Goal: Information Seeking & Learning: Learn about a topic

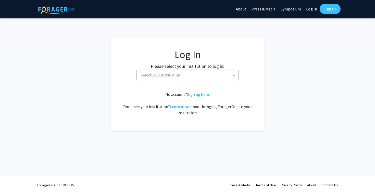
select select
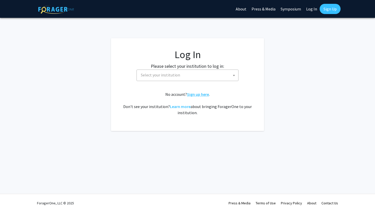
click at [193, 94] on link "Sign up here" at bounding box center [198, 94] width 22 height 5
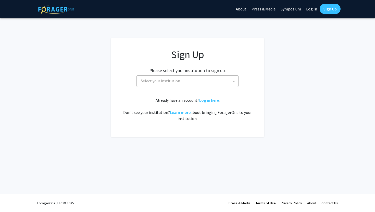
click at [193, 79] on span "Select your institution" at bounding box center [189, 81] width 100 height 10
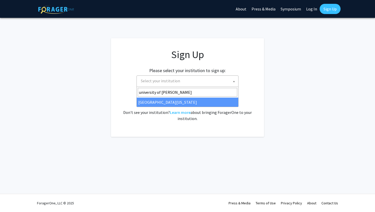
type input "university of [PERSON_NAME]"
select select "13"
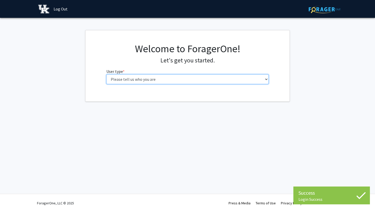
click at [163, 81] on select "Please tell us who you are Undergraduate Student Master's Student Doctoral Cand…" at bounding box center [187, 80] width 163 height 10
select select "1: undergrad"
click at [106, 75] on select "Please tell us who you are Undergraduate Student Master's Student Doctoral Cand…" at bounding box center [187, 80] width 163 height 10
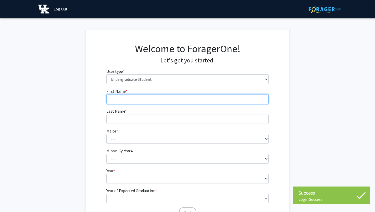
click at [164, 94] on input "First Name * required" at bounding box center [187, 99] width 163 height 10
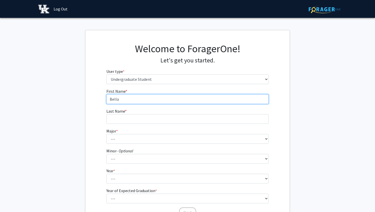
type input "Bella"
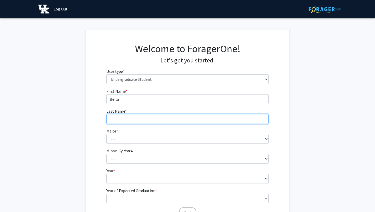
click at [157, 117] on input "Last Name * required" at bounding box center [187, 119] width 163 height 10
type input "z"
type input "Cherry"
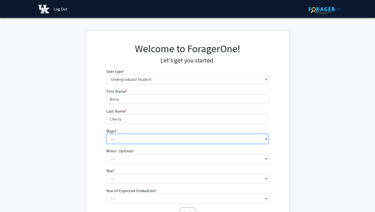
click at [159, 138] on select "--- Accounting Aerospace Engineering African American & Africana Studies Agricu…" at bounding box center [187, 139] width 163 height 10
select select "41: 878"
click at [106, 134] on select "--- Accounting Aerospace Engineering African American & Africana Studies Agricu…" at bounding box center [187, 139] width 163 height 10
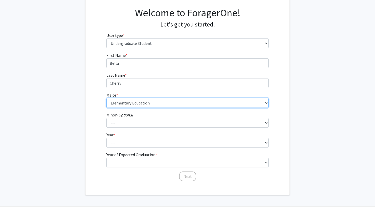
scroll to position [39, 0]
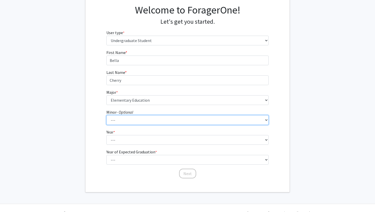
click at [158, 121] on select "--- African American & Africana Studies Agricultural Economics American Studies…" at bounding box center [187, 120] width 163 height 10
select select "14: 666"
click at [106, 115] on select "--- African American & Africana Studies Agricultural Economics American Studies…" at bounding box center [187, 120] width 163 height 10
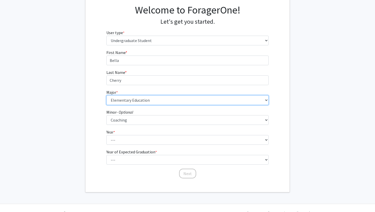
click at [157, 100] on select "--- Accounting Aerospace Engineering African American & Africana Studies Agricu…" at bounding box center [187, 100] width 163 height 10
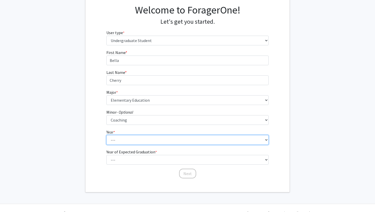
click at [184, 140] on select "--- First-year Sophomore Junior Senior Postbaccalaureate Certificate" at bounding box center [187, 140] width 163 height 10
select select "2: sophomore"
click at [106, 135] on select "--- First-year Sophomore Junior Senior Postbaccalaureate Certificate" at bounding box center [187, 140] width 163 height 10
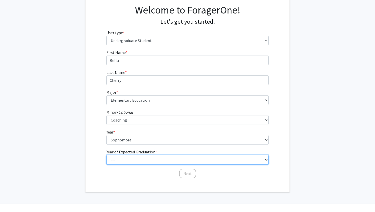
click at [161, 161] on select "--- 2025 2026 2027 2028 2029 2030 2031 2032 2033 2034" at bounding box center [187, 160] width 163 height 10
select select "4: 2028"
click at [106, 155] on select "--- 2025 2026 2027 2028 2029 2030 2031 2032 2033 2034" at bounding box center [187, 160] width 163 height 10
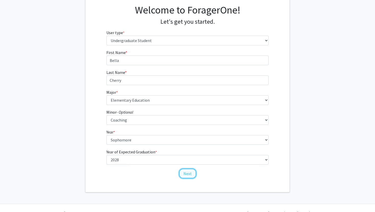
click at [192, 174] on button "Next" at bounding box center [187, 174] width 17 height 10
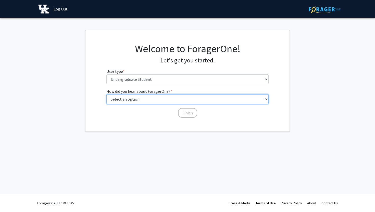
click at [191, 99] on select "Select an option Peer/student recommendation Faculty/staff recommendation Unive…" at bounding box center [187, 99] width 163 height 10
select select "2: faculty_recommendation"
click at [106, 94] on select "Select an option Peer/student recommendation Faculty/staff recommendation Unive…" at bounding box center [187, 99] width 163 height 10
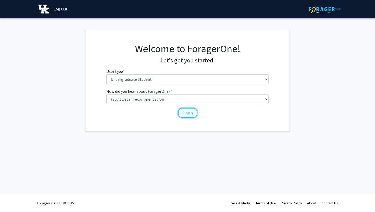
click at [185, 115] on button "Finish" at bounding box center [187, 113] width 19 height 10
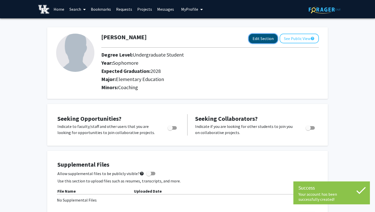
click at [267, 40] on button "Edit Section" at bounding box center [263, 38] width 29 height 9
select select "sophomore"
select select "2028"
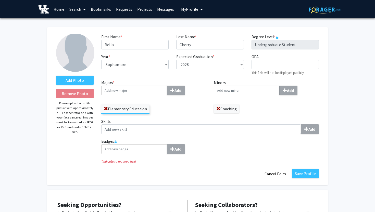
click at [140, 93] on input "Majors * Add" at bounding box center [134, 91] width 66 height 10
type input "Learning and Behavior Disorders and Elementary Education"
click at [182, 91] on button "Add" at bounding box center [176, 91] width 18 height 10
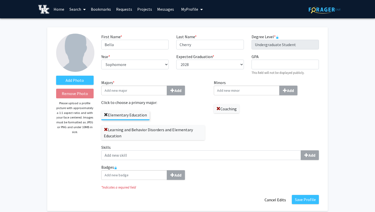
click at [105, 113] on span at bounding box center [106, 115] width 4 height 4
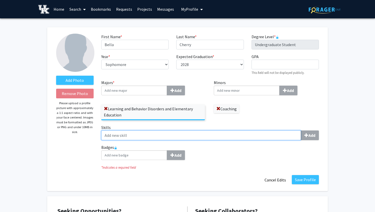
click at [157, 138] on input "Skills Add" at bounding box center [201, 136] width 200 height 10
type input "l"
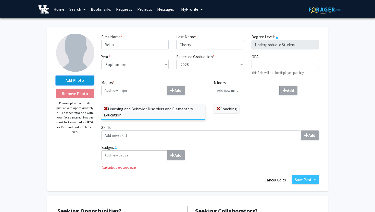
click at [83, 81] on label "Add Photo" at bounding box center [75, 80] width 38 height 9
click at [0, 0] on input "Add Photo" at bounding box center [0, 0] width 0 height 0
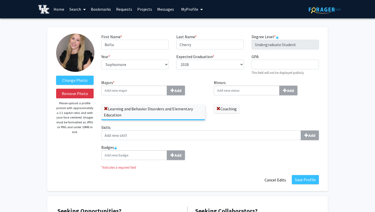
drag, startPoint x: 78, startPoint y: 55, endPoint x: 78, endPoint y: 59, distance: 3.6
click at [78, 59] on img at bounding box center [75, 53] width 38 height 38
click at [77, 80] on label "Change Photo" at bounding box center [75, 80] width 38 height 9
click at [0, 0] on input "Change Photo" at bounding box center [0, 0] width 0 height 0
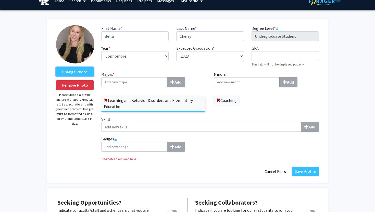
scroll to position [114, 0]
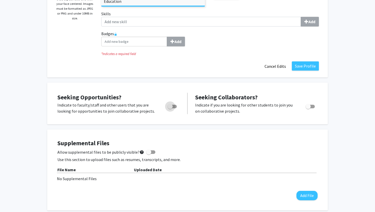
click at [170, 105] on span "Toggle" at bounding box center [170, 106] width 5 height 5
click at [170, 108] on input "Are you actively seeking opportunities?" at bounding box center [170, 108] width 0 height 0
checkbox input "true"
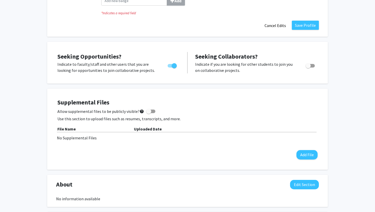
scroll to position [163, 0]
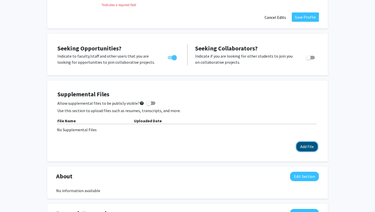
click at [306, 146] on button "Add File" at bounding box center [307, 146] width 21 height 9
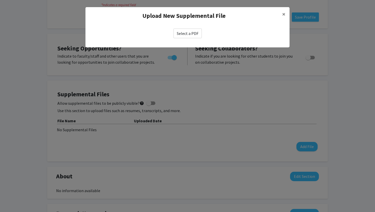
click at [184, 34] on label "Select a PDF" at bounding box center [188, 34] width 28 height 10
click at [0, 0] on input "Select a PDF" at bounding box center [0, 0] width 0 height 0
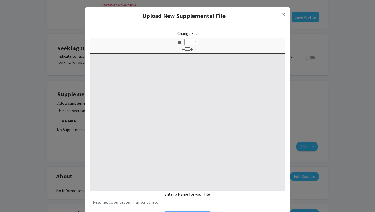
select select "custom"
type input "0"
select select "custom"
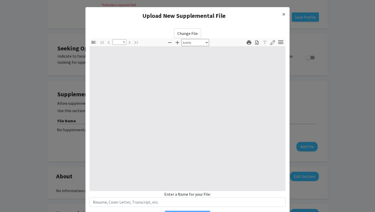
type input "1"
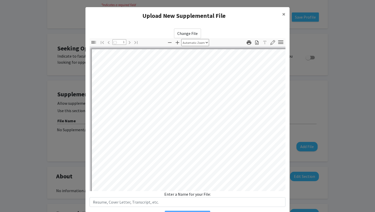
select select "auto"
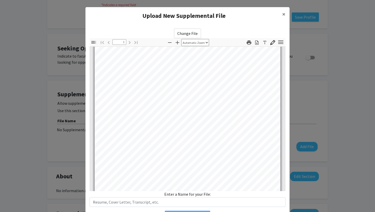
scroll to position [101, 0]
click at [286, 14] on button "×" at bounding box center [283, 14] width 11 height 14
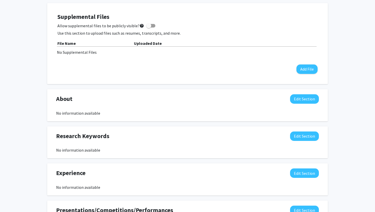
scroll to position [241, 0]
click at [308, 97] on button "Edit Section" at bounding box center [304, 98] width 29 height 9
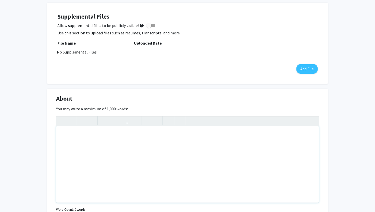
click at [234, 147] on div "Note to users with screen readers: Please deactivate our accessibility plugin f…" at bounding box center [187, 164] width 262 height 77
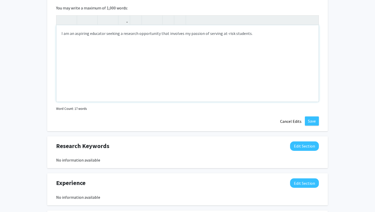
scroll to position [313, 0]
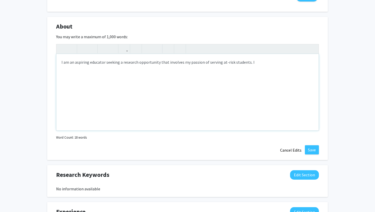
drag, startPoint x: 58, startPoint y: 63, endPoint x: 261, endPoint y: 75, distance: 202.7
click at [261, 75] on div "I am an aspiring educator seeking a research opportunity that involves my passi…" at bounding box center [187, 92] width 262 height 77
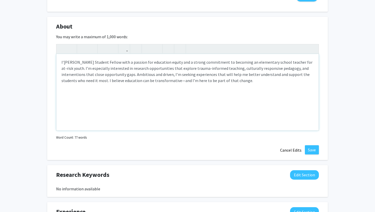
click at [65, 62] on p "I’[PERSON_NAME] Student Fellow with a passion for education equity and a strong…" at bounding box center [188, 71] width 252 height 24
click at [86, 62] on p "I am a [PERSON_NAME] Student Fellow with a passion for education equity and a s…" at bounding box center [188, 71] width 252 height 24
click at [105, 75] on p "I am a [PERSON_NAME] Student Fellow with a passion for education equity and a s…" at bounding box center [188, 71] width 252 height 24
click at [79, 62] on p "I am a [PERSON_NAME] Student Fellow with a passion for education equity and a s…" at bounding box center [188, 71] width 252 height 24
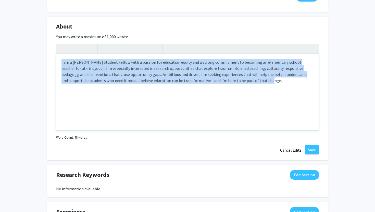
drag, startPoint x: 59, startPoint y: 61, endPoint x: 233, endPoint y: 98, distance: 177.5
click at [234, 99] on div "I am a [PERSON_NAME] Student Fellow with a passion for education equity and a s…" at bounding box center [187, 92] width 262 height 77
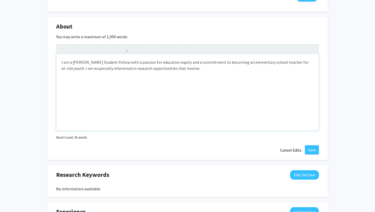
click at [78, 68] on p "I am a [PERSON_NAME] Student Fellow with a passion for education equity and a c…" at bounding box center [188, 65] width 252 height 12
click at [74, 68] on p "I am a [PERSON_NAME] Student Fellow with a passion for education equity and a c…" at bounding box center [188, 65] width 252 height 12
click at [72, 68] on p "I am a [PERSON_NAME] Student Fellow with a passion for education equity and a c…" at bounding box center [188, 65] width 252 height 12
click at [181, 71] on p "I am a [PERSON_NAME] Student Fellow with a passion for education equity and a c…" at bounding box center [188, 65] width 252 height 12
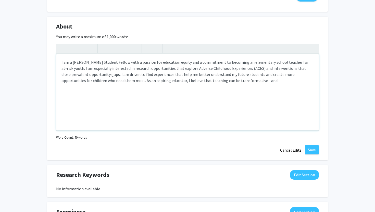
click at [211, 80] on p "I am a [PERSON_NAME] Student Fellow with a passion for education equity and a c…" at bounding box center [188, 71] width 252 height 24
click at [218, 82] on p "I am a [PERSON_NAME] Student Fellow with a passion for education equity and a c…" at bounding box center [188, 71] width 252 height 24
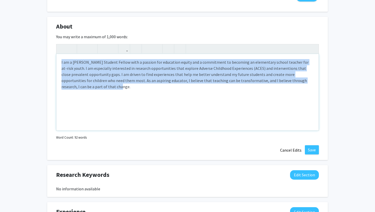
drag, startPoint x: 60, startPoint y: 60, endPoint x: 312, endPoint y: 116, distance: 257.9
click at [312, 116] on div "I am a [PERSON_NAME] Student Fellow with a passion for education equity and a c…" at bounding box center [187, 92] width 262 height 77
copy p "I am a [PERSON_NAME] Student Fellow with a passion for education equity and a c…"
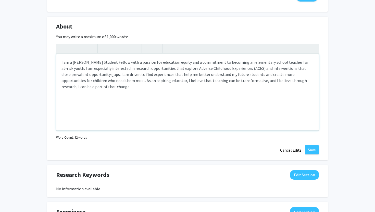
click at [99, 93] on div "I am a [PERSON_NAME] Student Fellow with a passion for education equity and a c…" at bounding box center [187, 92] width 262 height 77
drag, startPoint x: 183, startPoint y: 62, endPoint x: 128, endPoint y: 64, distance: 55.2
click at [128, 64] on p "I am a [PERSON_NAME] Student Fellow with a passion for education equity and a c…" at bounding box center [188, 74] width 252 height 31
click at [250, 83] on p "I am a [PERSON_NAME] Student Fellow with a commitment to becoming an elementary…" at bounding box center [188, 71] width 252 height 24
click at [264, 78] on p "I am a [PERSON_NAME] Student Fellow with a commitment to becoming an elementary…" at bounding box center [188, 71] width 252 height 24
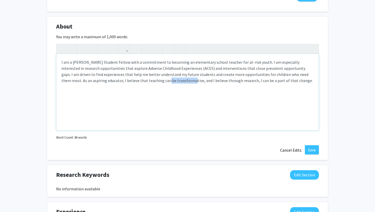
drag, startPoint x: 153, startPoint y: 81, endPoint x: 129, endPoint y: 81, distance: 24.2
click at [129, 81] on p "I am a [PERSON_NAME] Student Fellow with a commitment to becoming an elementary…" at bounding box center [188, 71] width 252 height 24
type textarea "<p>I am a [PERSON_NAME] Student Fellow with a commitment to becoming an element…"
click at [255, 81] on p "I am a [PERSON_NAME] Student Fellow with a commitment to becoming an elementary…" at bounding box center [188, 71] width 252 height 24
click at [314, 151] on button "Save" at bounding box center [312, 149] width 14 height 9
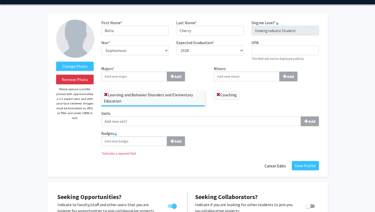
scroll to position [0, 0]
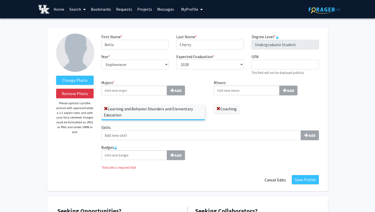
click at [88, 48] on img at bounding box center [75, 53] width 38 height 38
click at [85, 80] on label "Change Photo" at bounding box center [75, 80] width 38 height 9
click at [0, 0] on input "Change Photo" at bounding box center [0, 0] width 0 height 0
click at [300, 180] on button "Save Profile" at bounding box center [305, 179] width 27 height 9
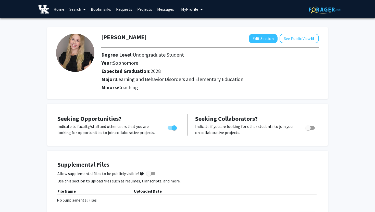
click at [72, 8] on link "Search" at bounding box center [77, 9] width 21 height 18
click at [85, 21] on span "Faculty/Staff" at bounding box center [86, 23] width 38 height 10
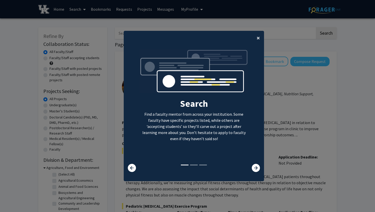
click at [258, 37] on span "×" at bounding box center [258, 38] width 3 height 8
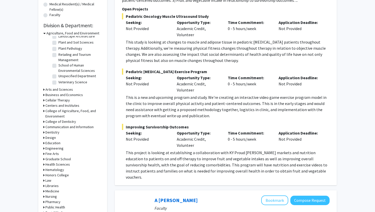
scroll to position [136, 0]
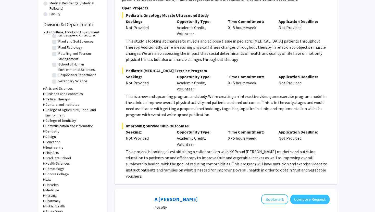
click at [59, 140] on h3 "Education" at bounding box center [52, 142] width 15 height 5
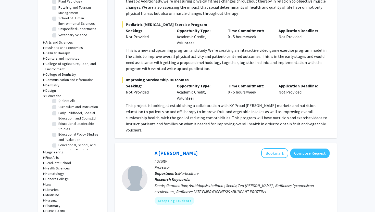
scroll to position [0, 0]
click at [58, 116] on label "Early Childhood, Special Education, and Couns.Ed." at bounding box center [79, 117] width 42 height 11
click at [58, 116] on input "Early Childhood, Special Education, and Couns.Ed." at bounding box center [59, 113] width 3 height 3
checkbox input "true"
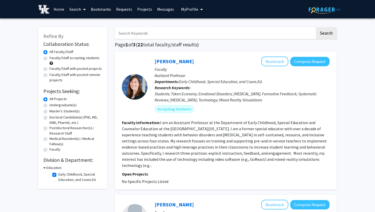
click at [58, 175] on label "Early Childhood, Special Education, and Couns.Ed." at bounding box center [79, 177] width 42 height 11
click at [58, 175] on input "Early Childhood, Special Education, and Couns.Ed." at bounding box center [59, 173] width 3 height 3
checkbox input "false"
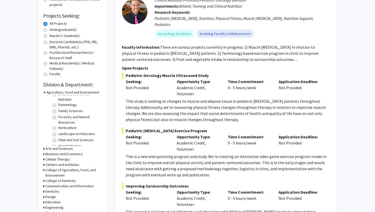
scroll to position [77, 0]
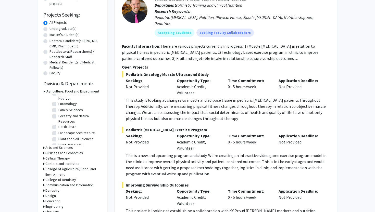
click at [55, 201] on h3 "Education" at bounding box center [52, 201] width 15 height 5
click at [58, 209] on label "(Select All)" at bounding box center [66, 207] width 16 height 5
click at [58, 209] on input "(Select All)" at bounding box center [59, 206] width 3 height 3
checkbox input "true"
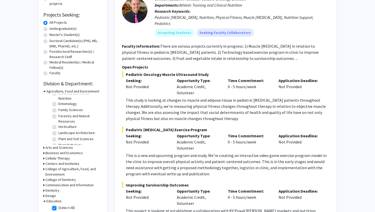
checkbox input "true"
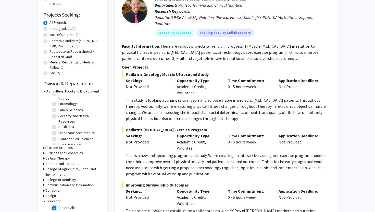
checkbox input "true"
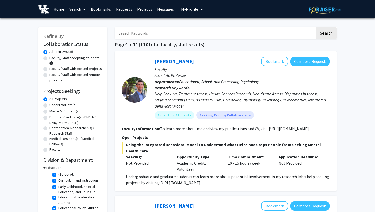
click at [200, 8] on icon "My profile dropdown to access profile and logout" at bounding box center [201, 9] width 3 height 4
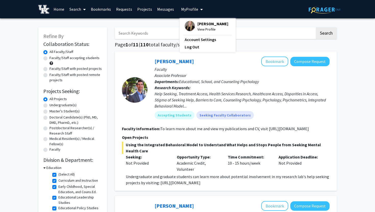
click at [199, 28] on span "View Profile" at bounding box center [213, 30] width 31 height 6
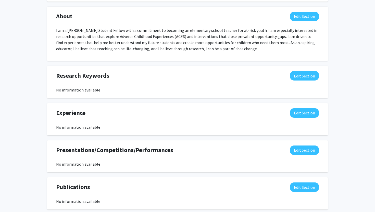
scroll to position [226, 0]
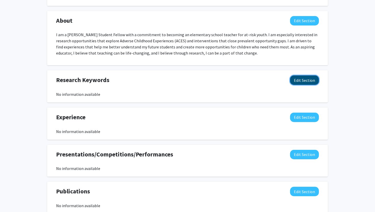
click at [304, 79] on button "Edit Section" at bounding box center [304, 80] width 29 height 9
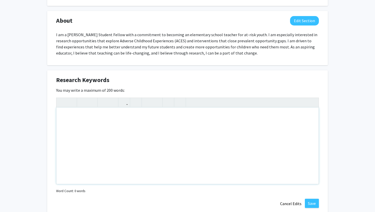
click at [159, 142] on div "Note to users with screen readers: Please deactivate our accessibility plugin f…" at bounding box center [187, 146] width 262 height 77
click at [136, 116] on div "Adverse Childhood Experiences, Underprivleged" at bounding box center [187, 146] width 262 height 77
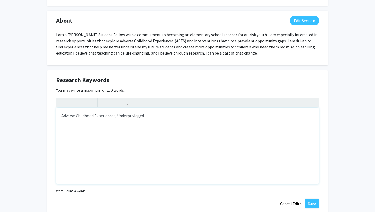
click at [136, 118] on div "Adverse Childhood Experiences, Underprivleged" at bounding box center [187, 146] width 262 height 77
click at [154, 116] on div "Adverse Childhood Experiences, Underprivleged" at bounding box center [187, 146] width 262 height 77
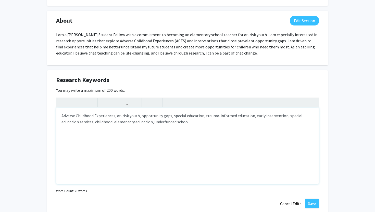
type textarea "Adverse Childhood Experiences, at-risk youth, opportunity gaps, special educati…"
click at [314, 205] on button "Save" at bounding box center [312, 203] width 14 height 9
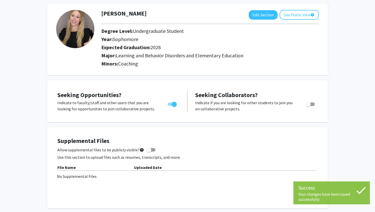
scroll to position [0, 0]
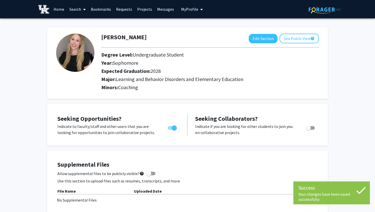
click at [80, 6] on link "Search" at bounding box center [77, 9] width 21 height 18
click at [89, 24] on span "Faculty/Staff" at bounding box center [86, 23] width 38 height 10
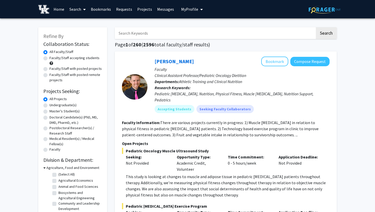
click at [160, 38] on input "Search Keywords" at bounding box center [215, 33] width 200 height 12
type input "a"
click at [316, 27] on button "Search" at bounding box center [326, 33] width 21 height 12
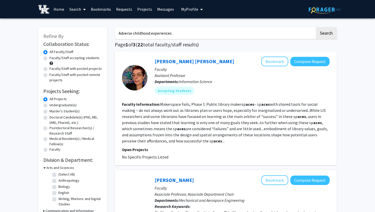
click at [316, 27] on button "Search" at bounding box center [326, 33] width 21 height 12
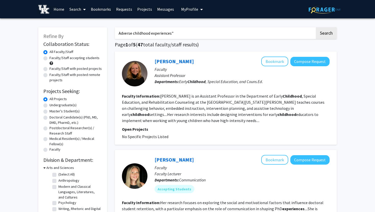
click at [119, 31] on input "Adverse childhood experiences"" at bounding box center [215, 33] width 200 height 12
click at [316, 27] on button "Search" at bounding box center [326, 33] width 21 height 12
drag, startPoint x: 179, startPoint y: 32, endPoint x: 96, endPoint y: 39, distance: 83.5
type input """
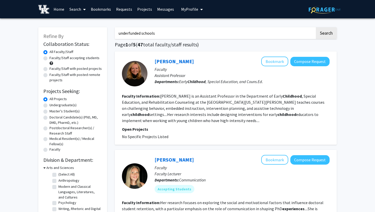
click at [316, 27] on button "Search" at bounding box center [326, 33] width 21 height 12
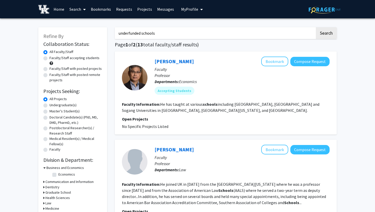
drag, startPoint x: 156, startPoint y: 29, endPoint x: 149, endPoint y: 28, distance: 7.8
click at [149, 28] on input "underfunded schools" at bounding box center [215, 33] width 200 height 12
drag, startPoint x: 162, startPoint y: 29, endPoint x: 168, endPoint y: 30, distance: 6.2
click at [168, 30] on input "underfunded schools" at bounding box center [215, 33] width 200 height 12
click at [165, 31] on input "underfunded schools" at bounding box center [215, 33] width 200 height 12
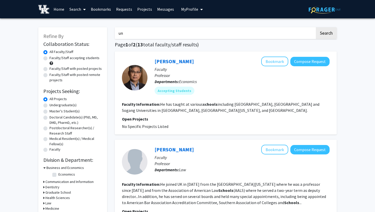
type input "u"
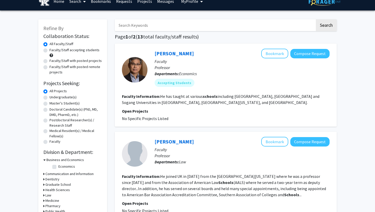
scroll to position [8, 0]
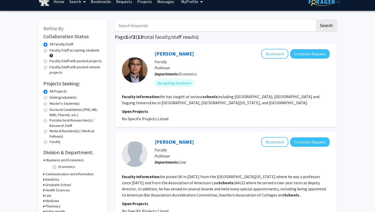
click at [59, 155] on h2 "Division & Department:" at bounding box center [72, 153] width 59 height 6
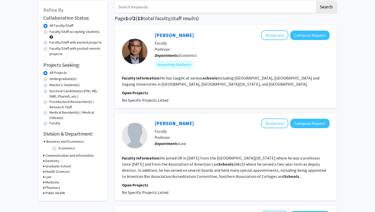
scroll to position [24, 0]
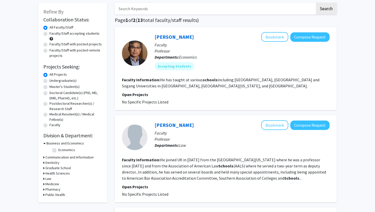
click at [58, 172] on h3 "Health Sciences" at bounding box center [57, 173] width 24 height 5
click at [58, 172] on h3 "Health Sciences" at bounding box center [58, 173] width 24 height 5
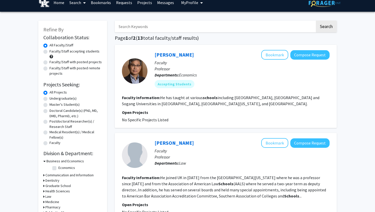
scroll to position [0, 0]
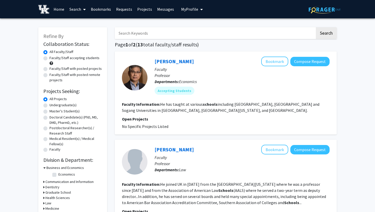
click at [165, 32] on input "Search Keywords" at bounding box center [215, 33] width 200 height 12
click at [74, 53] on div "All Faculty/Staff" at bounding box center [72, 52] width 59 height 6
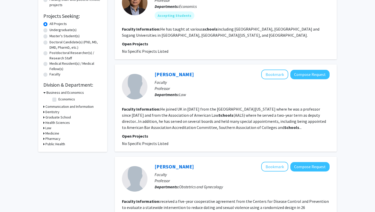
scroll to position [71, 0]
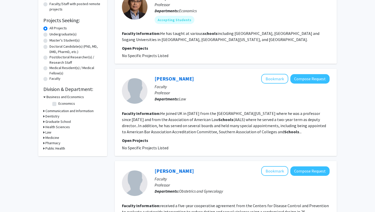
click at [69, 96] on h3 "Business and Economics" at bounding box center [65, 96] width 38 height 5
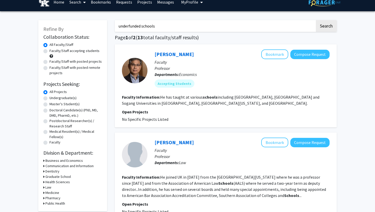
scroll to position [0, 0]
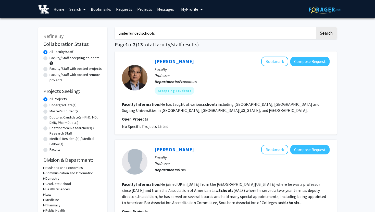
drag, startPoint x: 158, startPoint y: 31, endPoint x: 88, endPoint y: 33, distance: 70.2
type input "education"
click at [316, 27] on button "Search" at bounding box center [326, 33] width 21 height 12
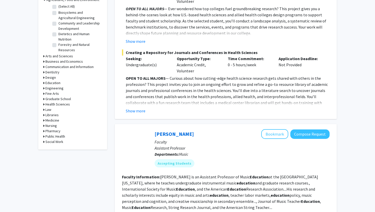
scroll to position [164, 0]
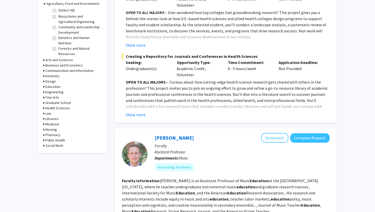
click at [54, 88] on h3 "Education" at bounding box center [52, 86] width 15 height 5
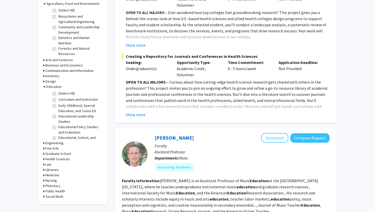
click at [58, 93] on label "(Select All)" at bounding box center [66, 93] width 16 height 5
click at [58, 93] on input "(Select All)" at bounding box center [59, 92] width 3 height 3
checkbox input "true"
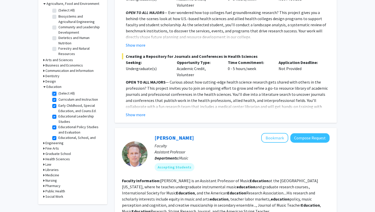
checkbox input "true"
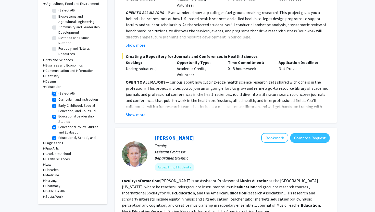
checkbox input "true"
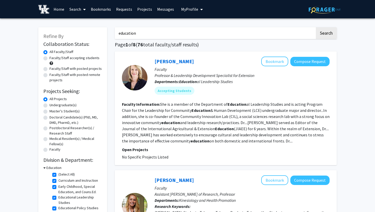
drag, startPoint x: 139, startPoint y: 28, endPoint x: 190, endPoint y: 28, distance: 51.0
click at [190, 28] on input "education" at bounding box center [215, 33] width 200 height 12
drag, startPoint x: 190, startPoint y: 28, endPoint x: 133, endPoint y: 33, distance: 57.2
click at [133, 33] on input "education" at bounding box center [215, 33] width 200 height 12
type input "n"
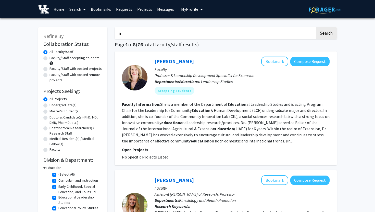
click at [136, 33] on input "n" at bounding box center [215, 33] width 200 height 12
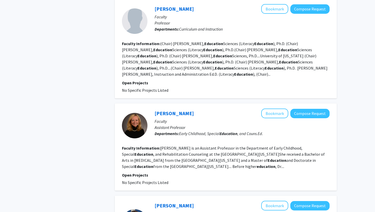
scroll to position [380, 0]
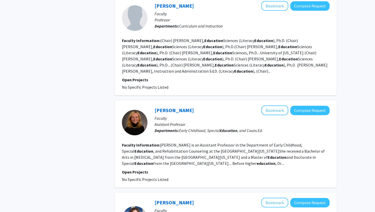
click at [257, 165] on b "education" at bounding box center [266, 163] width 19 height 5
click at [202, 123] on p "Assistant Professor" at bounding box center [242, 124] width 175 height 6
click at [171, 112] on link "[PERSON_NAME]" at bounding box center [174, 110] width 39 height 6
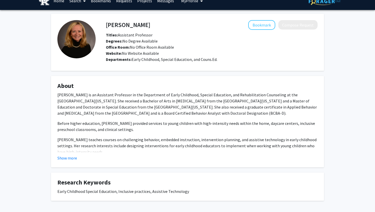
scroll to position [9, 0]
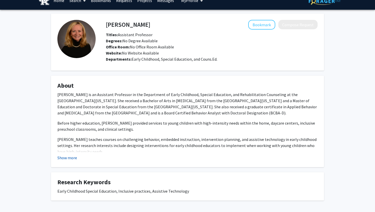
click at [76, 158] on button "Show more" at bounding box center [67, 158] width 20 height 6
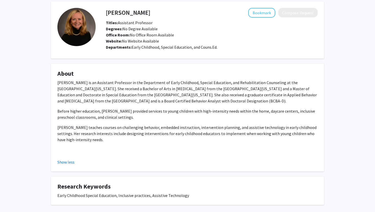
scroll to position [0, 0]
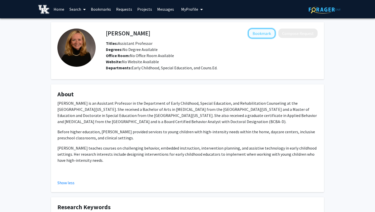
click at [273, 34] on button "Bookmark" at bounding box center [261, 34] width 27 height 10
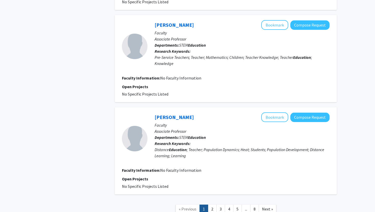
scroll to position [880, 0]
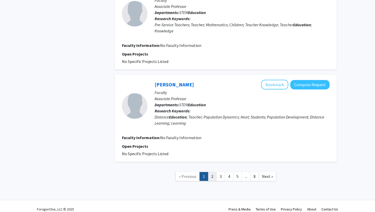
click at [214, 172] on link "2" at bounding box center [212, 176] width 9 height 9
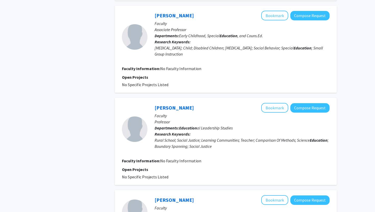
scroll to position [747, 0]
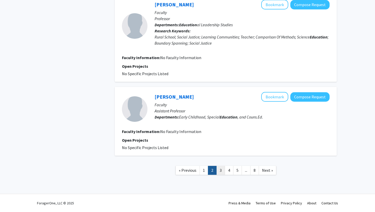
click at [221, 168] on link "3" at bounding box center [220, 170] width 9 height 9
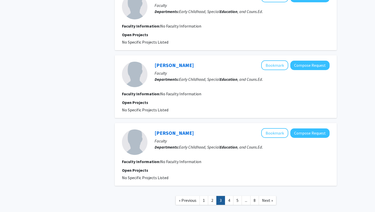
scroll to position [663, 0]
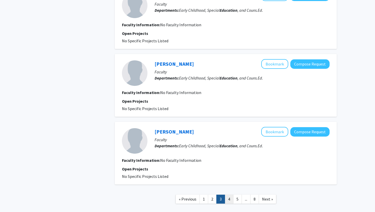
click at [229, 195] on link "4" at bounding box center [229, 199] width 9 height 9
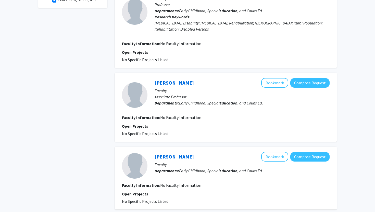
scroll to position [277, 0]
